Goal: Information Seeking & Learning: Learn about a topic

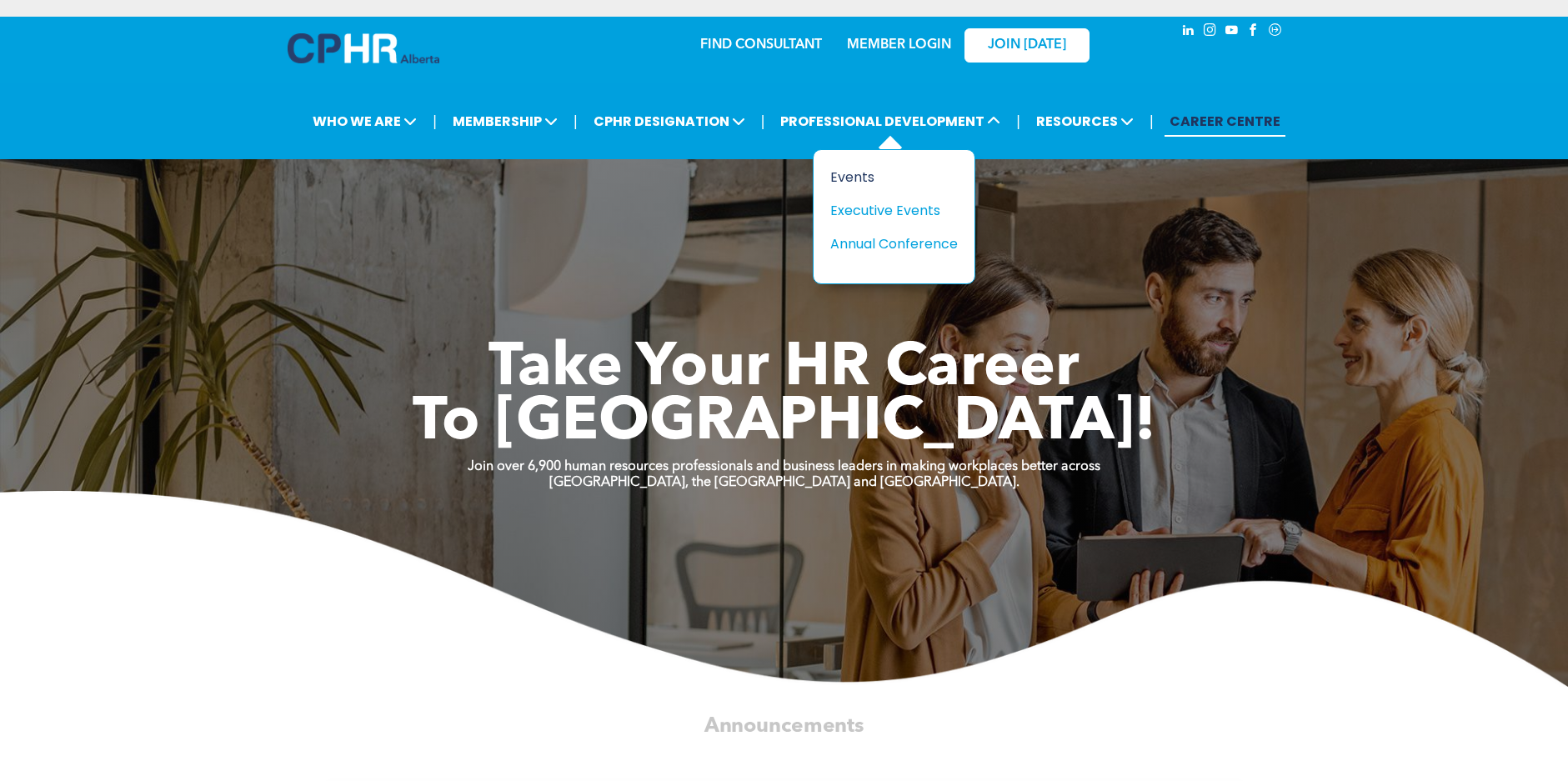
click at [851, 173] on div "Events" at bounding box center [887, 177] width 115 height 20
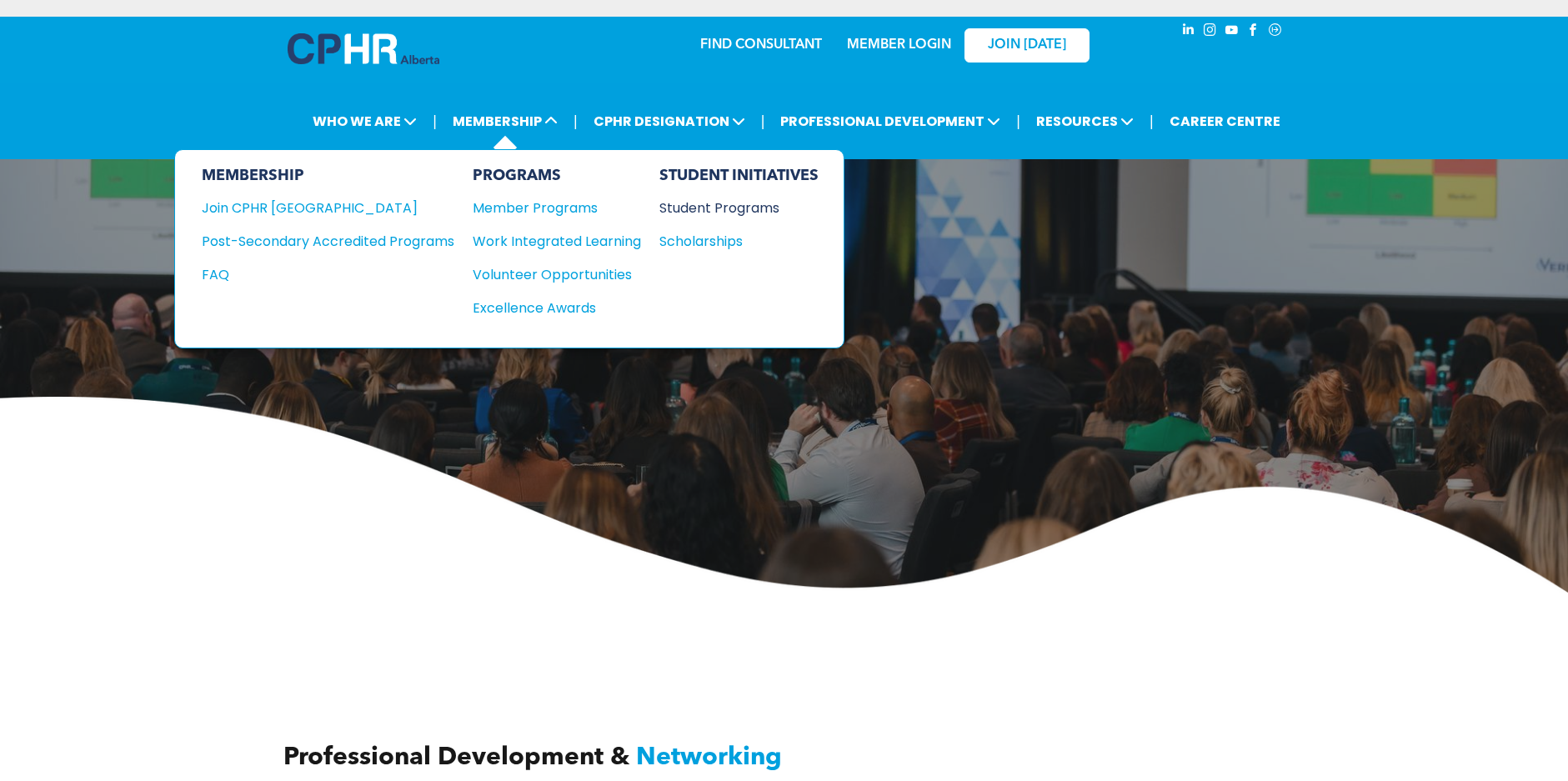
click at [707, 207] on div "Student Programs" at bounding box center [731, 207] width 143 height 20
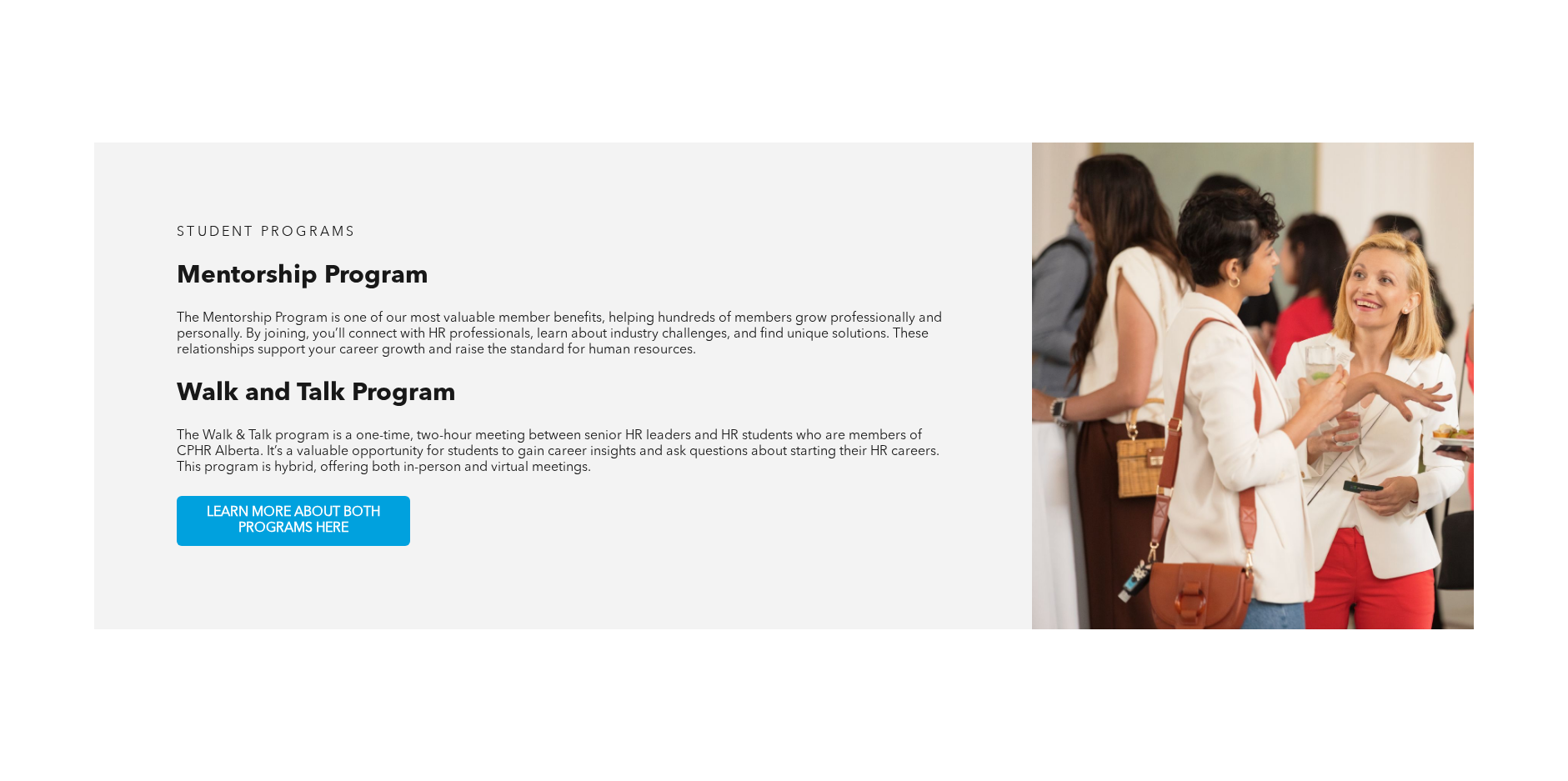
scroll to position [833, 0]
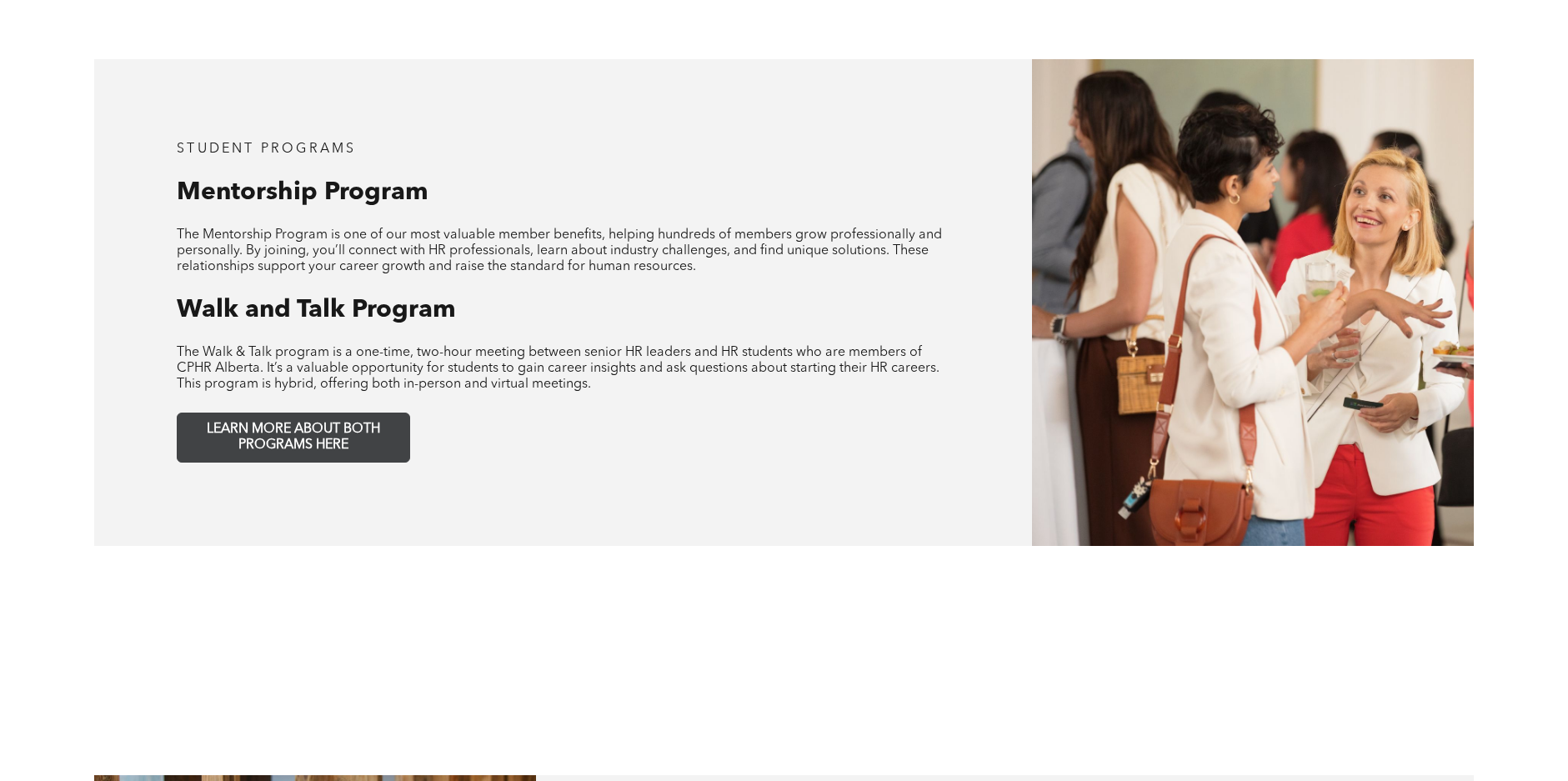
click at [241, 422] on span "LEARN MORE ABOUT BOTH PROGRAMS HERE" at bounding box center [294, 437] width 220 height 32
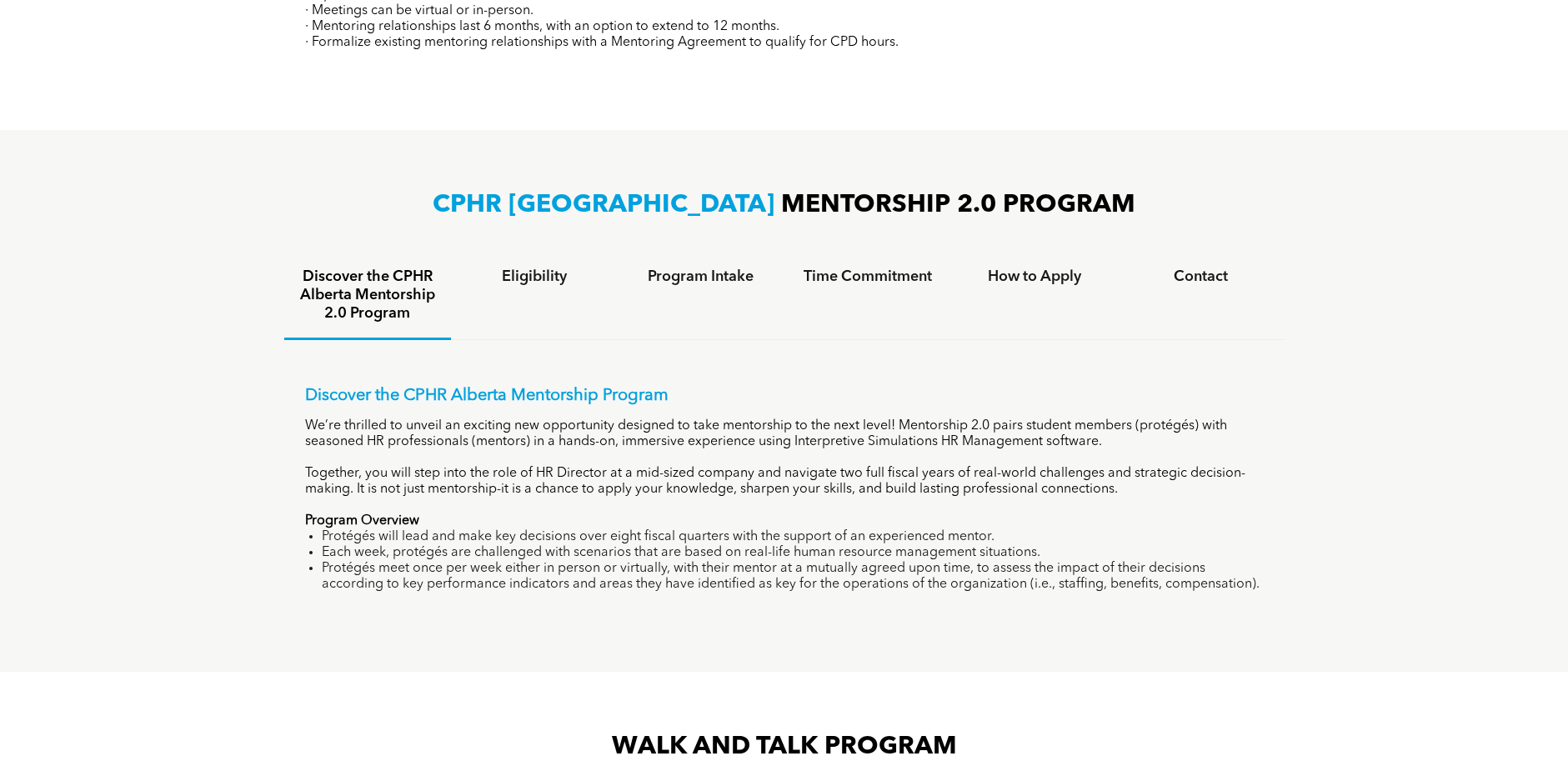
scroll to position [1000, 0]
